Goal: Check status: Check status

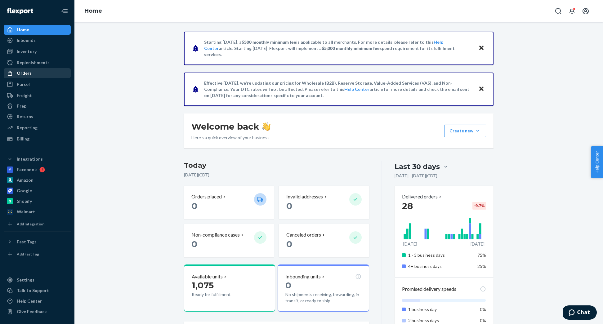
click at [43, 76] on div "Orders" at bounding box center [37, 73] width 66 height 9
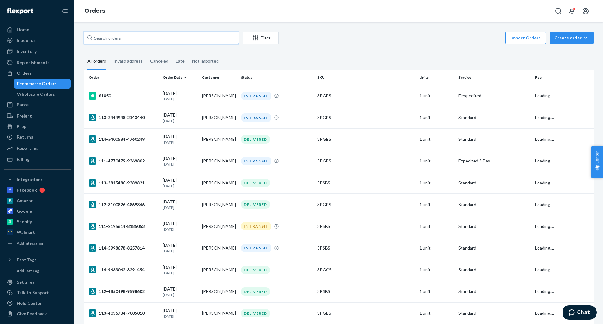
click at [107, 38] on input "text" at bounding box center [161, 38] width 155 height 12
paste input "114-3417648-1846626"
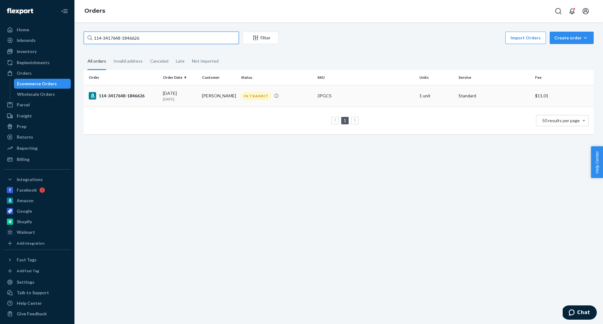
type input "114-3417648-1846626"
click at [108, 93] on div "114-3417648-1846626" at bounding box center [123, 95] width 69 height 7
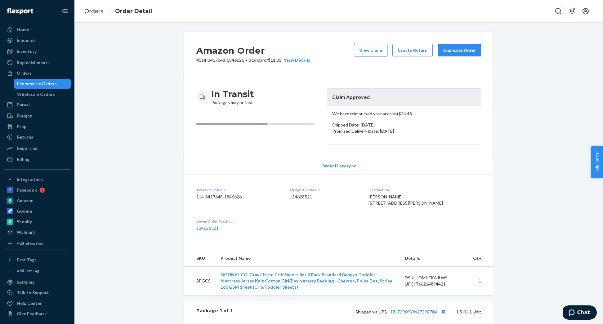
click at [383, 48] on button "View Claim" at bounding box center [371, 50] width 34 height 12
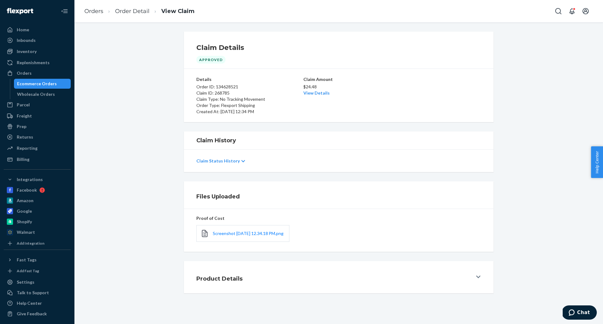
click at [289, 273] on button "Product Details" at bounding box center [339, 277] width 310 height 32
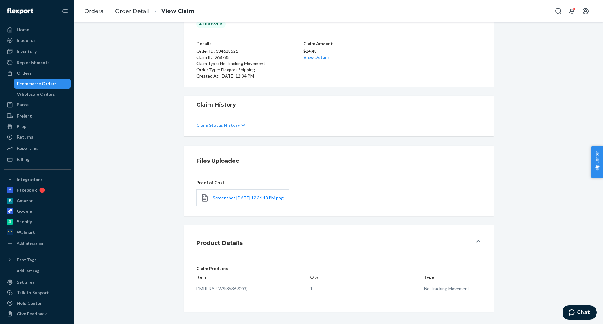
scroll to position [39, 0]
click at [34, 73] on div "Orders" at bounding box center [37, 73] width 66 height 9
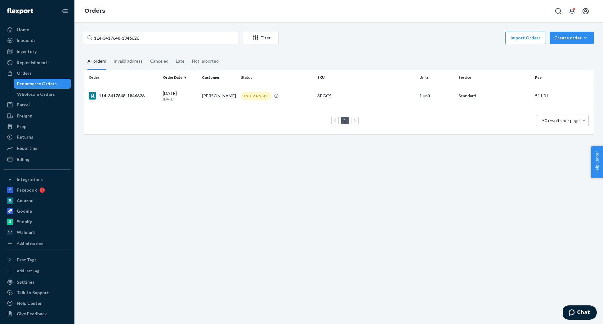
click at [267, 43] on button "Filter" at bounding box center [261, 38] width 36 height 12
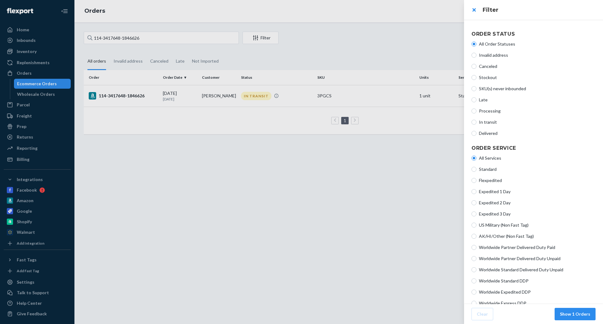
click at [422, 164] on div at bounding box center [301, 162] width 603 height 324
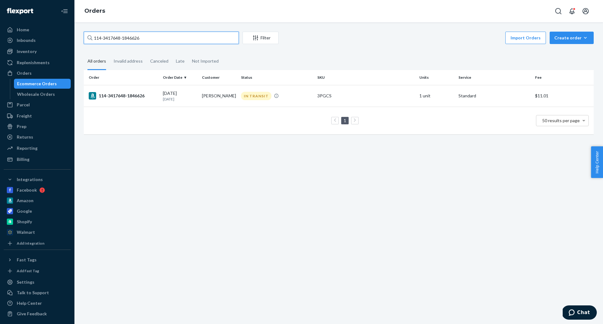
click at [214, 38] on input "114-3417648-1846626" at bounding box center [161, 38] width 155 height 12
click at [213, 38] on input "114-3417648-1846626" at bounding box center [161, 38] width 155 height 12
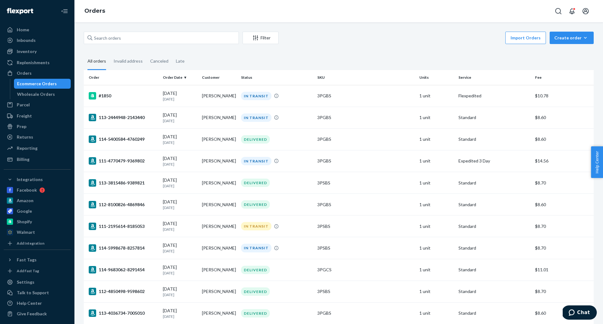
click at [358, 53] on fieldset "All orders Invalid address Canceled Late" at bounding box center [339, 61] width 510 height 17
click at [273, 43] on button "Filter" at bounding box center [261, 38] width 36 height 12
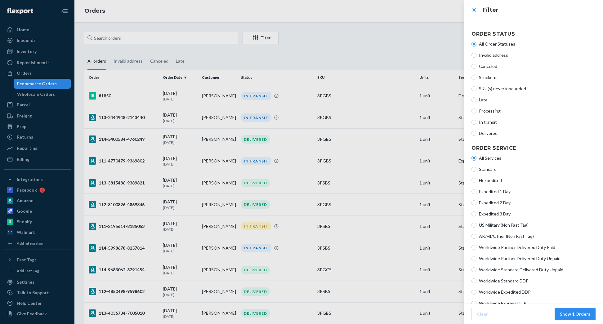
click at [488, 99] on span "Late" at bounding box center [537, 100] width 117 height 6
click at [477, 99] on input "Late" at bounding box center [474, 99] width 5 height 5
radio input "true"
radio input "false"
click at [572, 314] on button "Show 19 Orders" at bounding box center [573, 314] width 43 height 12
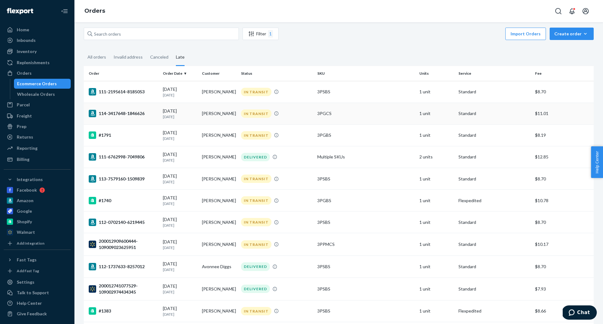
scroll to position [5, 0]
click at [351, 132] on td "3PGBS" at bounding box center [366, 135] width 102 height 22
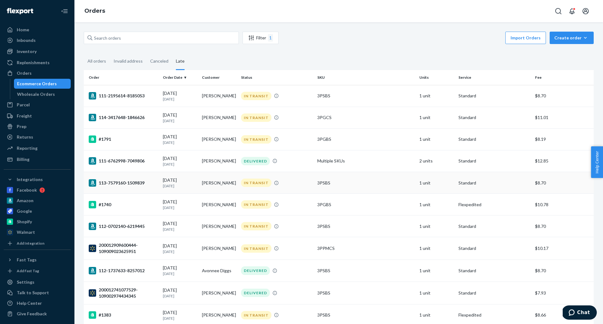
click at [300, 190] on td "IN TRANSIT" at bounding box center [277, 183] width 77 height 22
click at [295, 209] on div "IN TRANSIT" at bounding box center [277, 204] width 74 height 8
